Goal: Information Seeking & Learning: Learn about a topic

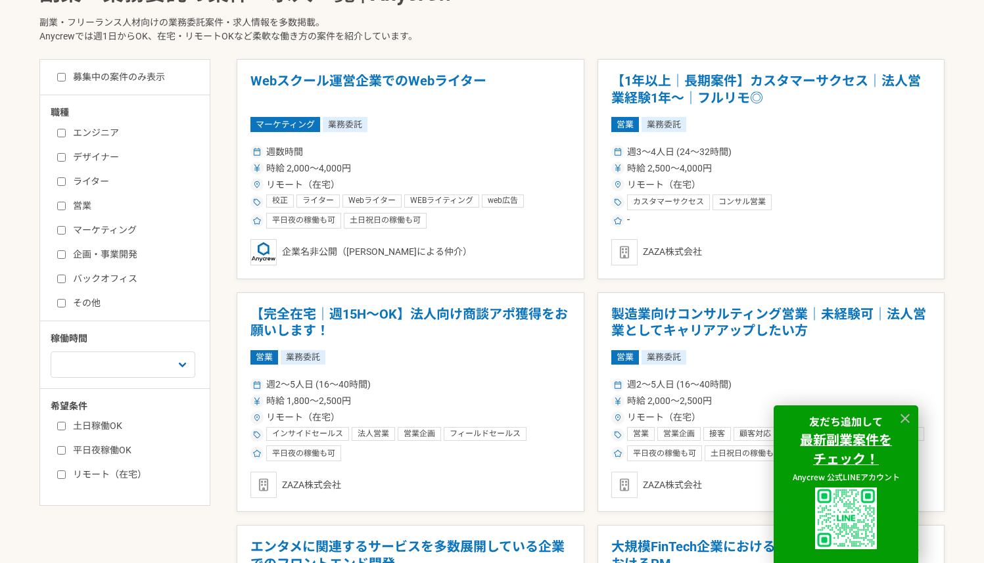
scroll to position [331, 0]
click at [118, 421] on label "土日稼働OK" at bounding box center [132, 426] width 151 height 14
click at [66, 421] on input "土日稼働OK" at bounding box center [61, 425] width 9 height 9
checkbox input "true"
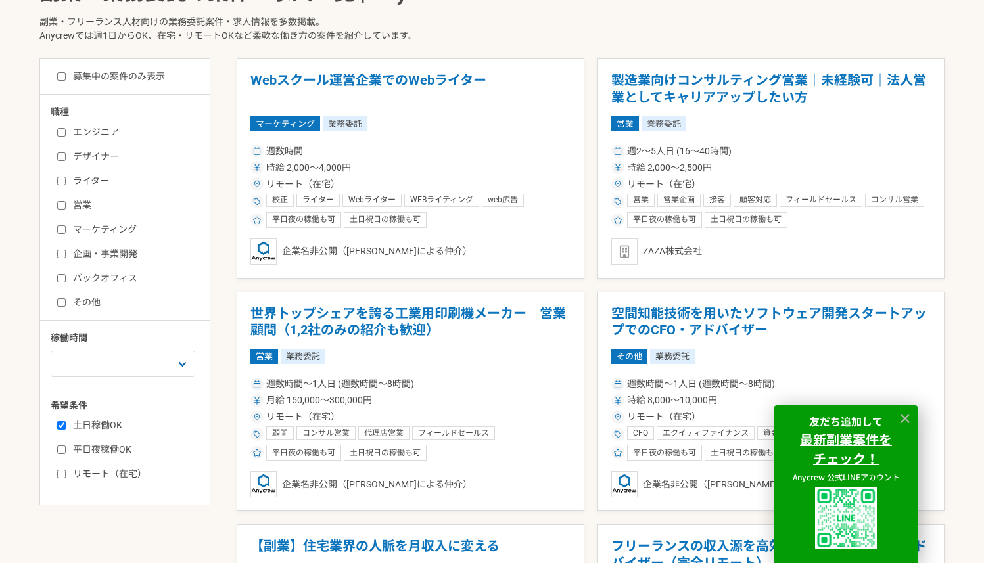
click at [114, 444] on label "平日夜稼働OK" at bounding box center [132, 450] width 151 height 14
click at [66, 446] on input "平日夜稼働OK" at bounding box center [61, 450] width 9 height 9
checkbox input "true"
click at [129, 475] on label "リモート（在宅）" at bounding box center [132, 474] width 151 height 14
click at [66, 475] on input "リモート（在宅）" at bounding box center [61, 474] width 9 height 9
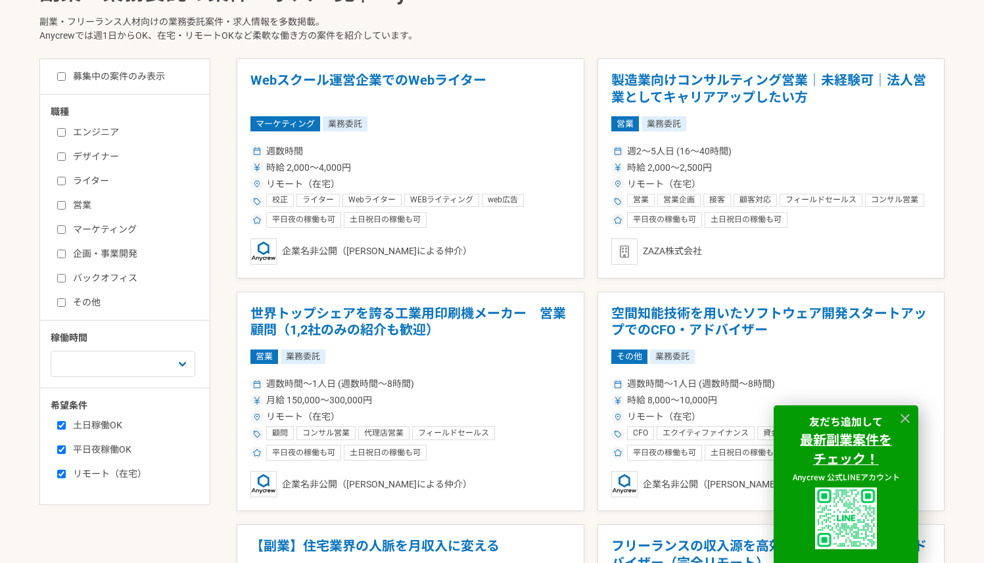
checkbox input "true"
click at [105, 155] on label "デザイナー" at bounding box center [132, 157] width 151 height 14
click at [66, 155] on input "デザイナー" at bounding box center [61, 156] width 9 height 9
checkbox input "true"
